Goal: Task Accomplishment & Management: Use online tool/utility

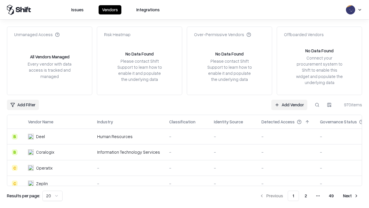
click at [289, 104] on link "Add Vendor" at bounding box center [289, 104] width 36 height 10
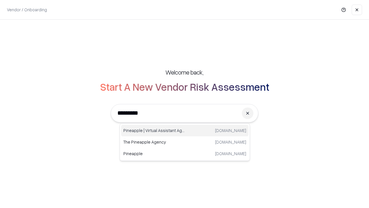
click at [185, 130] on div "Pineapple | Virtual Assistant Agency [DOMAIN_NAME]" at bounding box center [184, 131] width 127 height 12
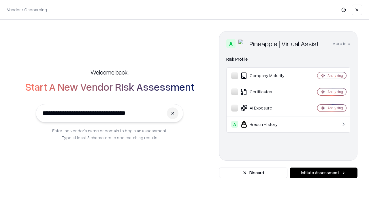
type input "**********"
click at [323, 172] on button "Initiate Assessment" at bounding box center [324, 172] width 68 height 10
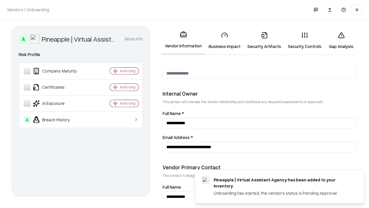
scroll to position [299, 0]
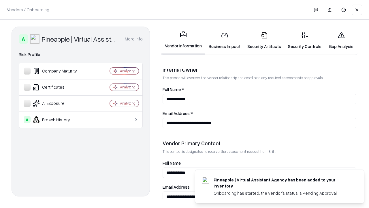
click at [225, 40] on link "Business Impact" at bounding box center [224, 40] width 39 height 27
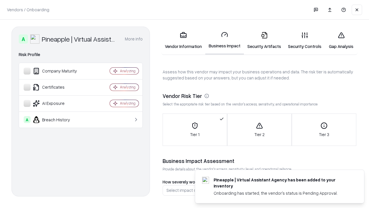
click at [341, 40] on link "Gap Analysis" at bounding box center [341, 40] width 33 height 27
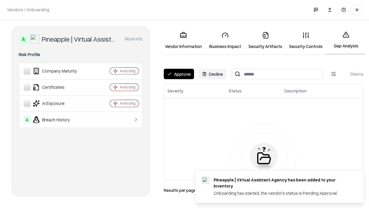
click at [179, 74] on button "Approve" at bounding box center [179, 74] width 30 height 10
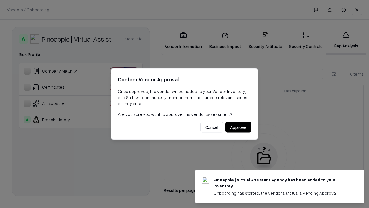
click at [238, 127] on button "Approve" at bounding box center [238, 127] width 26 height 10
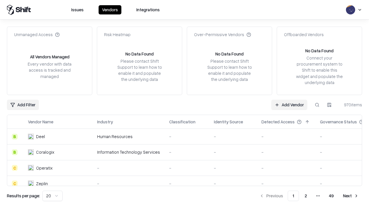
type input "**********"
click at [289, 104] on link "Add Vendor" at bounding box center [289, 104] width 36 height 10
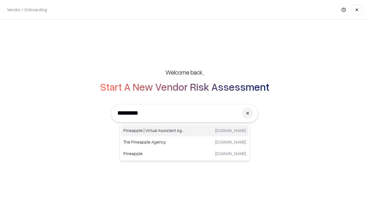
click at [185, 130] on div "Pineapple | Virtual Assistant Agency [DOMAIN_NAME]" at bounding box center [184, 131] width 127 height 12
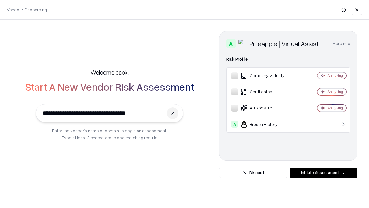
type input "**********"
click at [323, 172] on button "Initiate Assessment" at bounding box center [324, 172] width 68 height 10
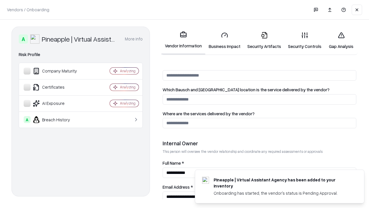
scroll to position [299, 0]
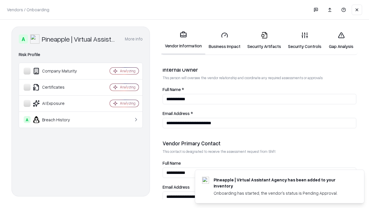
click at [341, 40] on link "Gap Analysis" at bounding box center [341, 40] width 33 height 27
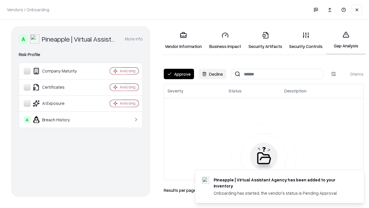
click at [179, 74] on button "Approve" at bounding box center [179, 74] width 30 height 10
